Goal: Find specific page/section: Find specific page/section

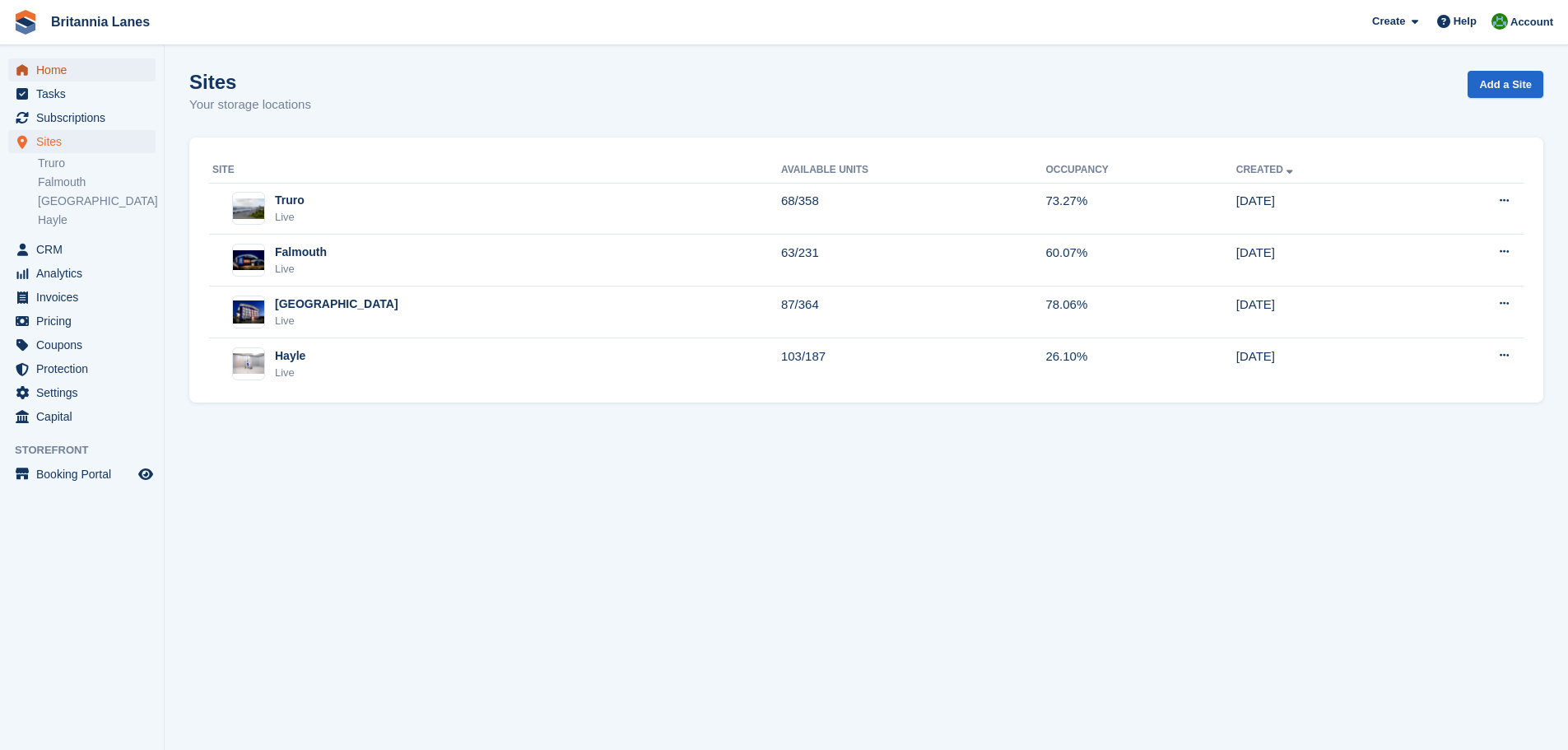
click at [74, 65] on span "Home" at bounding box center [85, 70] width 99 height 23
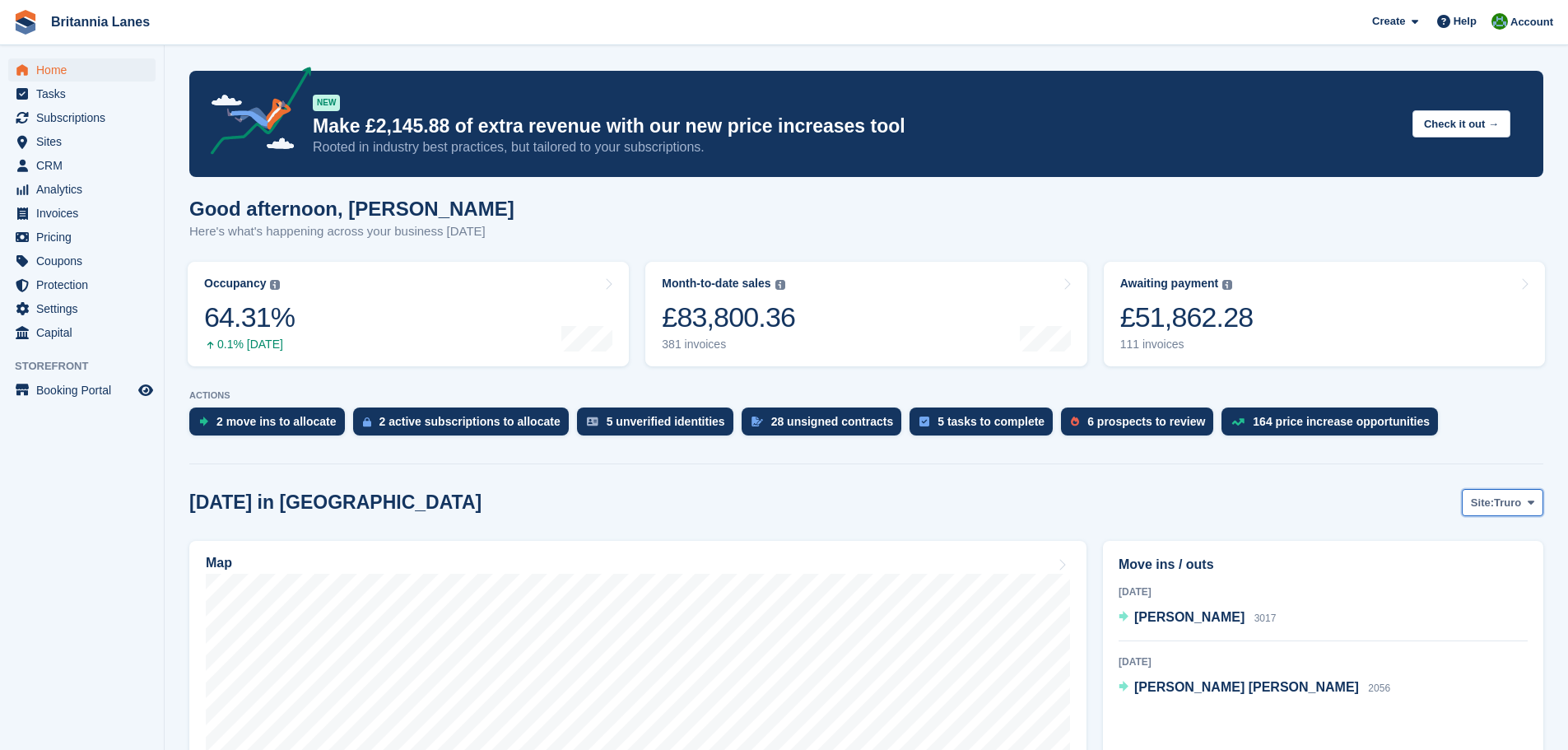
click at [1509, 508] on span "Truro" at bounding box center [1508, 502] width 27 height 16
click at [1457, 562] on link "Falmouth" at bounding box center [1461, 571] width 148 height 30
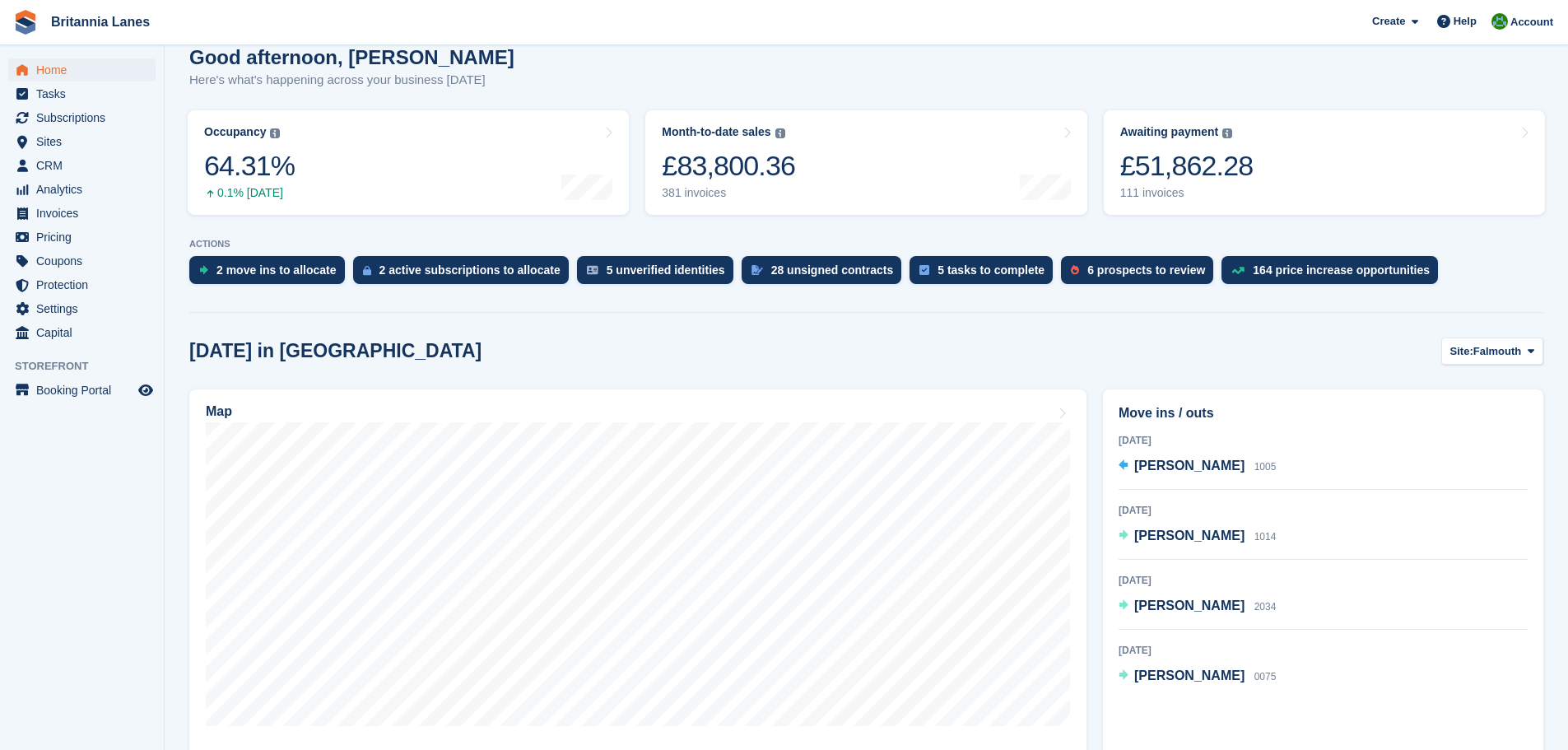
scroll to position [247, 0]
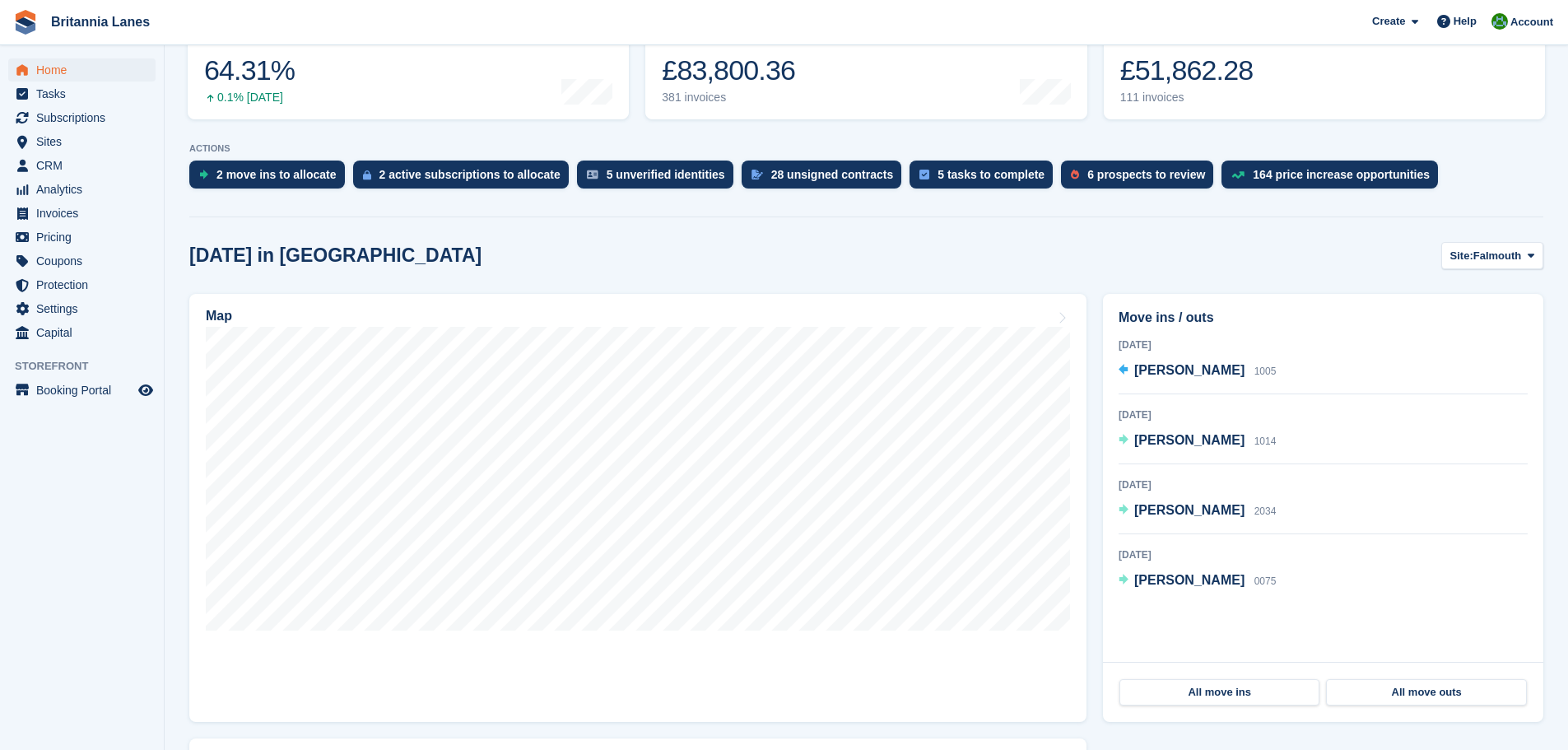
click at [1208, 268] on div "[DATE] in [GEOGRAPHIC_DATA] Site: [GEOGRAPHIC_DATA] Truro Falmouth Exeter Hayle" at bounding box center [866, 256] width 1354 height 27
